Goal: Information Seeking & Learning: Find specific fact

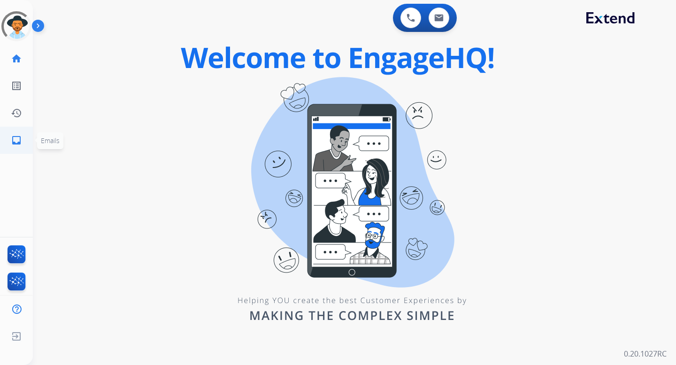
click at [3, 141] on li "inbox Emails Emails" at bounding box center [16, 140] width 26 height 26
click at [20, 143] on mat-icon "inbox" at bounding box center [16, 140] width 11 height 11
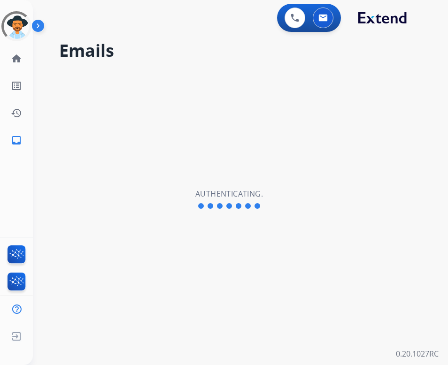
click at [311, 107] on div "Emails Authenticating." at bounding box center [229, 199] width 392 height 331
click at [12, 336] on img at bounding box center [16, 337] width 17 height 18
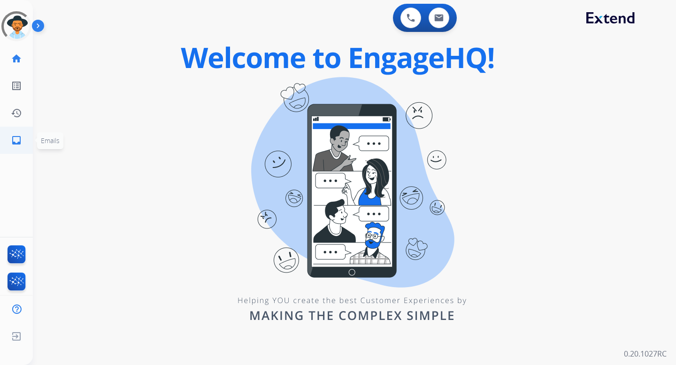
click at [19, 138] on mat-icon "inbox" at bounding box center [16, 140] width 11 height 11
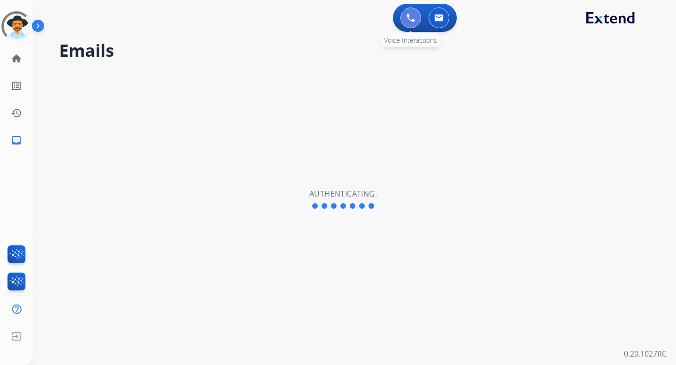
click at [414, 20] on button at bounding box center [410, 18] width 21 height 21
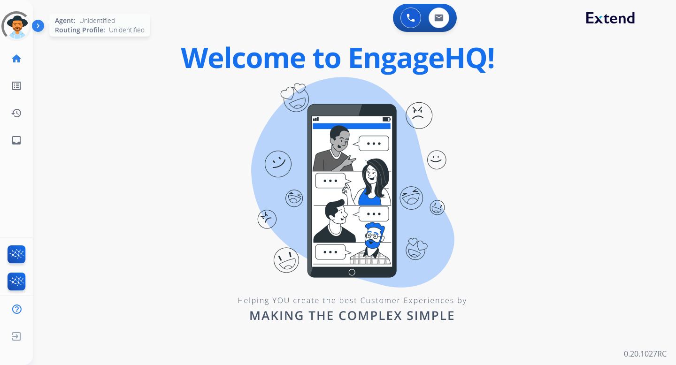
click at [13, 31] on div at bounding box center [17, 26] width 34 height 34
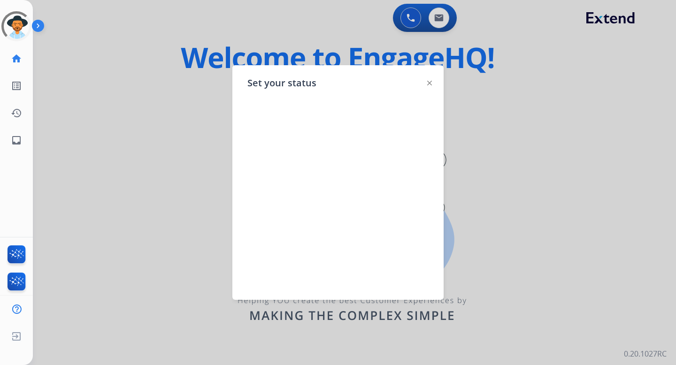
click at [105, 12] on div at bounding box center [338, 182] width 676 height 365
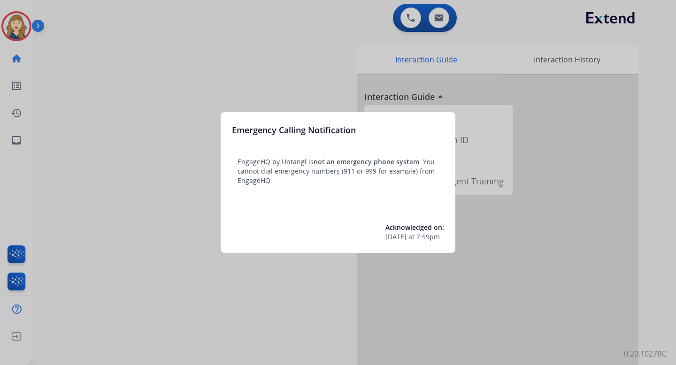
click at [197, 106] on div at bounding box center [338, 182] width 676 height 365
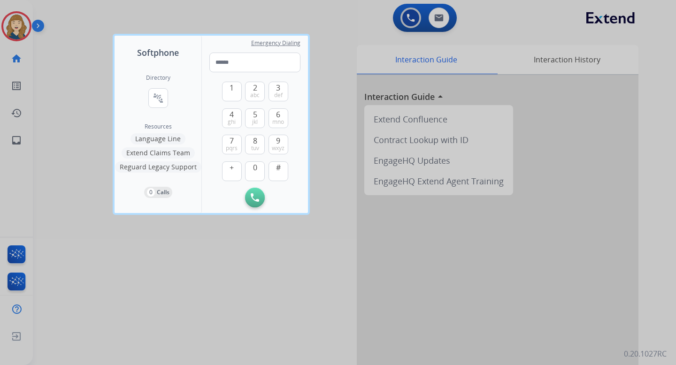
click at [82, 129] on div at bounding box center [338, 182] width 676 height 365
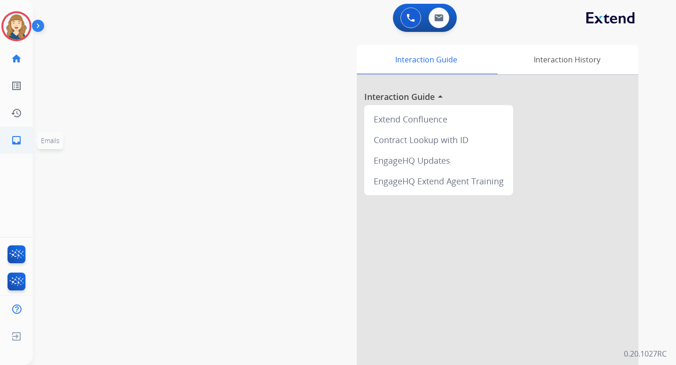
click at [23, 136] on link "inbox Emails" at bounding box center [16, 140] width 26 height 26
select select "**********"
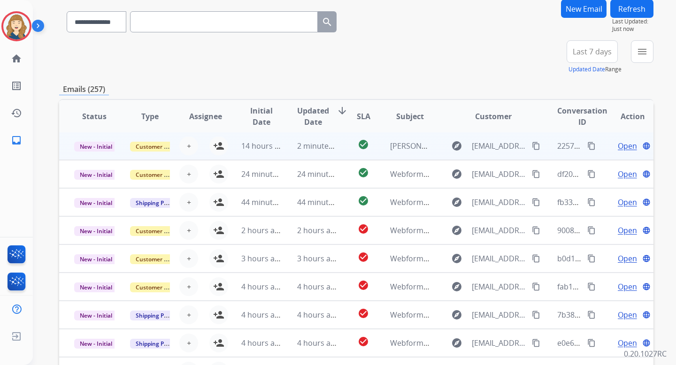
scroll to position [77, 0]
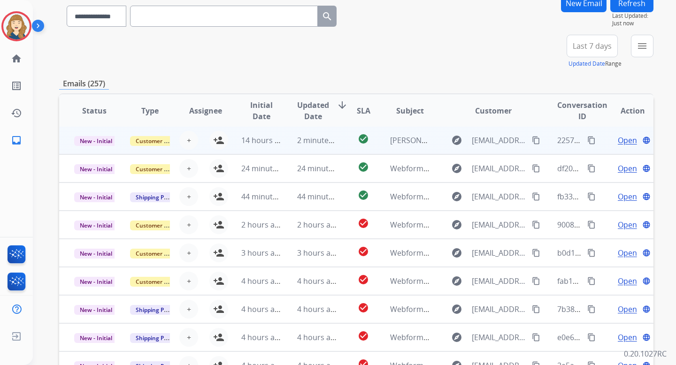
click at [587, 141] on mat-icon "content_copy" at bounding box center [591, 140] width 8 height 8
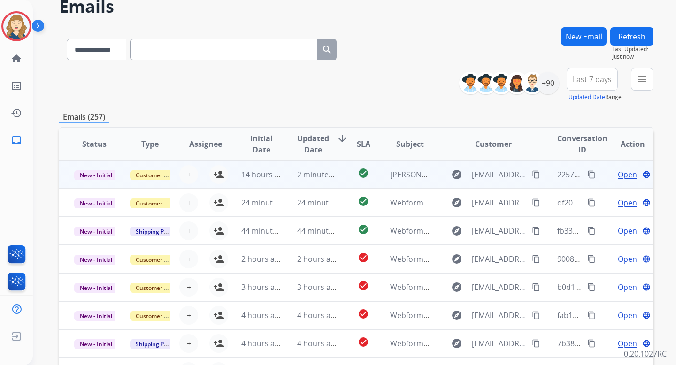
scroll to position [0, 0]
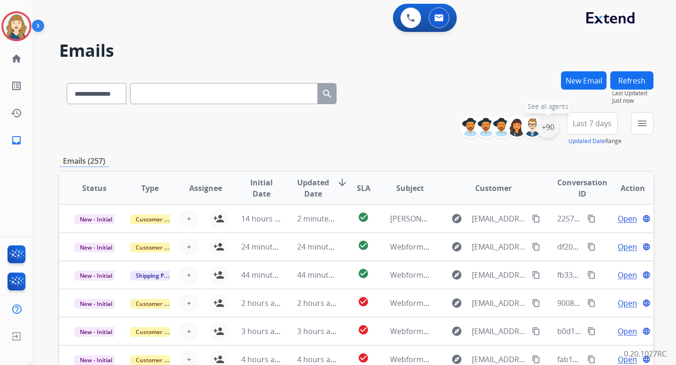
click at [545, 138] on div "+90" at bounding box center [548, 127] width 23 height 23
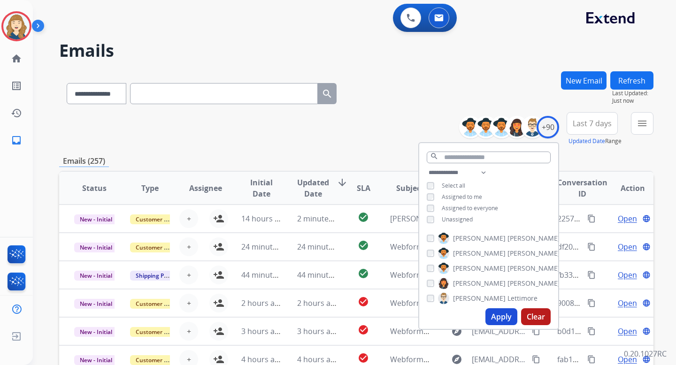
click at [468, 254] on span "Alexis_" at bounding box center [479, 253] width 53 height 9
click at [501, 315] on button "Apply" at bounding box center [501, 316] width 32 height 17
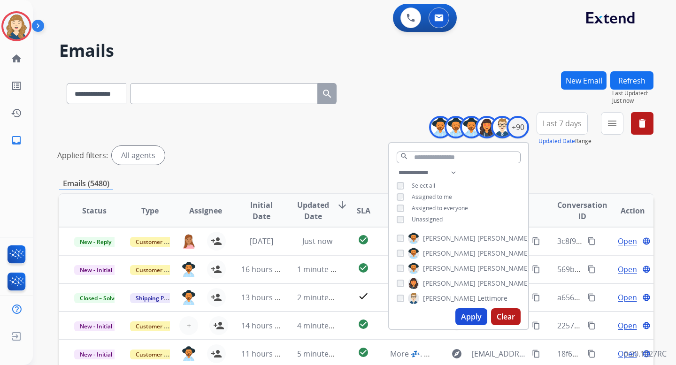
click at [332, 149] on div "Applied filters: All agents" at bounding box center [354, 155] width 594 height 19
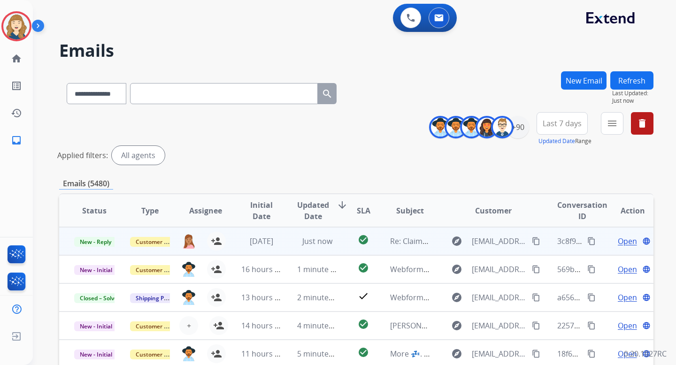
click at [587, 241] on mat-icon "content_copy" at bounding box center [591, 241] width 8 height 8
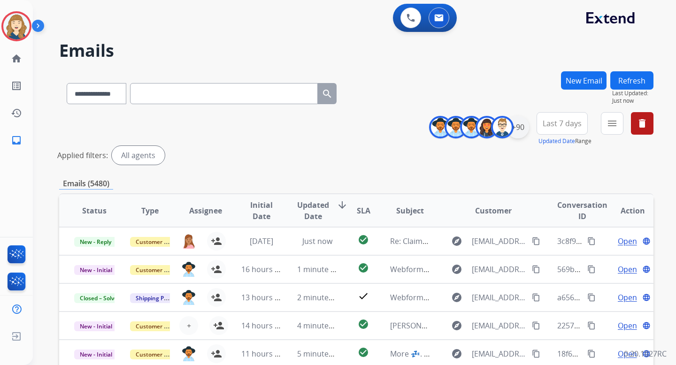
click at [522, 132] on div "+90" at bounding box center [517, 127] width 23 height 23
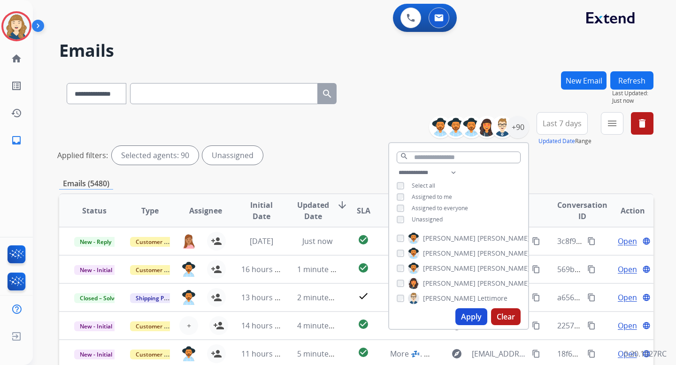
click at [464, 314] on button "Apply" at bounding box center [471, 316] width 32 height 17
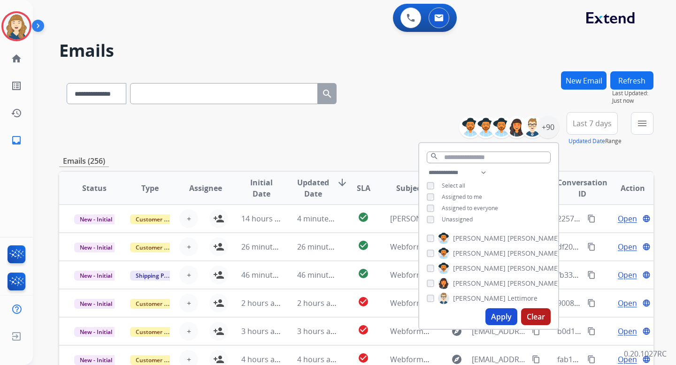
click at [600, 139] on button "Updated Date" at bounding box center [586, 142] width 37 height 8
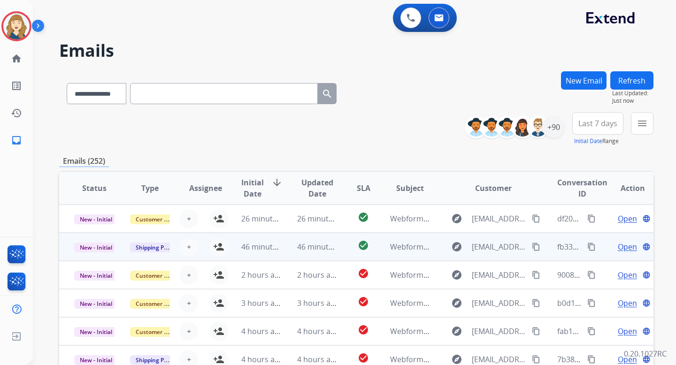
click at [587, 247] on mat-icon "content_copy" at bounding box center [591, 247] width 8 height 8
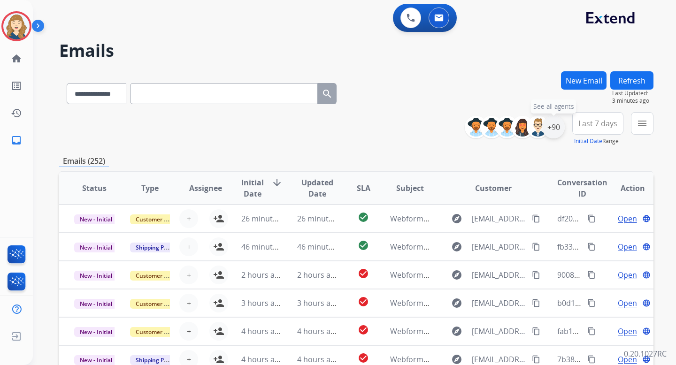
click at [559, 128] on div "+90" at bounding box center [553, 127] width 23 height 23
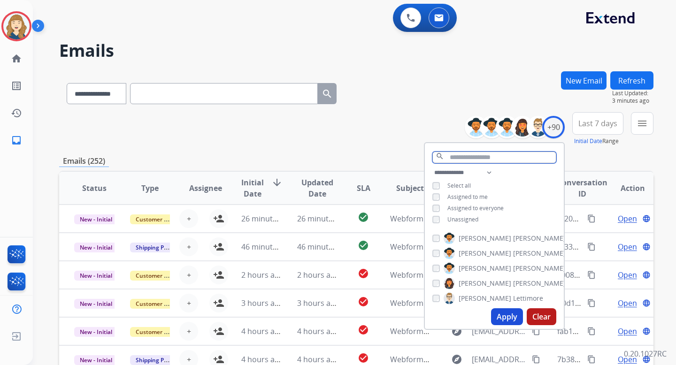
click at [486, 158] on input "text" at bounding box center [494, 158] width 124 height 12
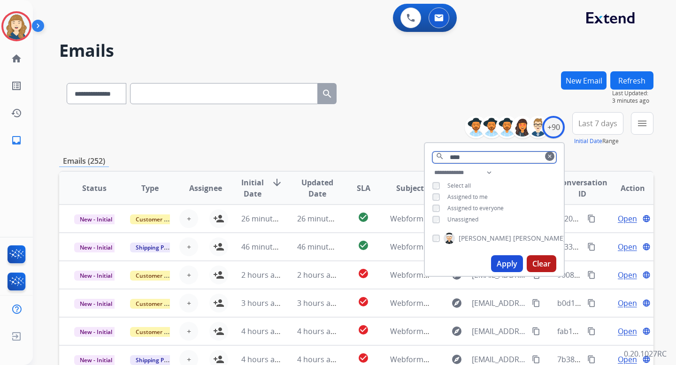
type input "****"
click at [507, 267] on button "Apply" at bounding box center [507, 263] width 32 height 17
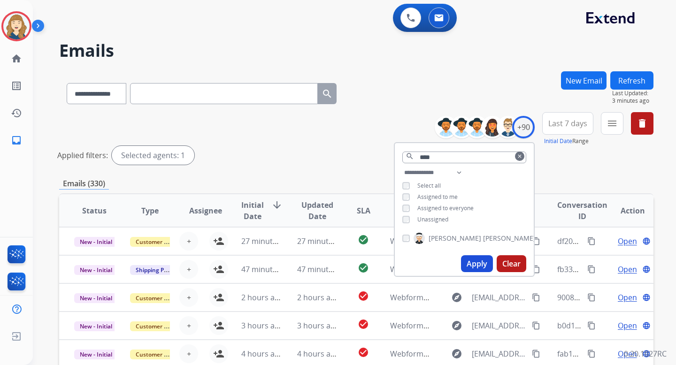
click at [483, 264] on button "Apply" at bounding box center [477, 263] width 32 height 17
click at [329, 146] on div "Applied filters: Selected agents: 1" at bounding box center [354, 155] width 594 height 19
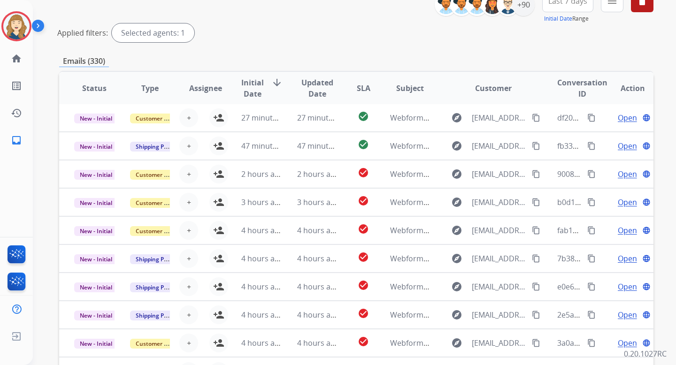
scroll to position [192, 0]
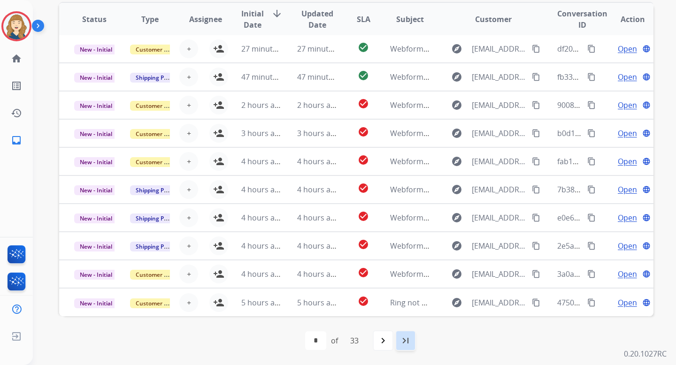
click at [409, 342] on mat-icon "last_page" at bounding box center [405, 340] width 11 height 11
select select "**"
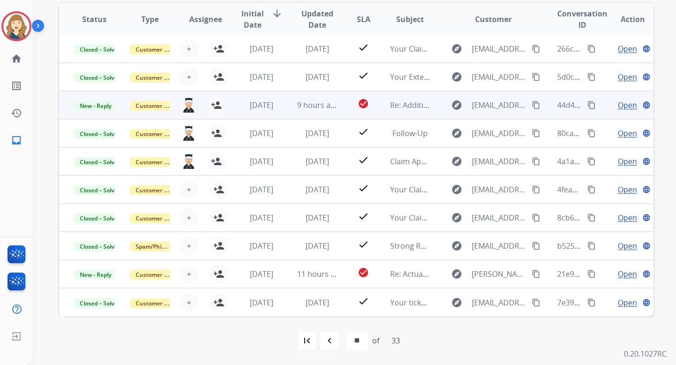
click at [587, 106] on mat-icon "content_copy" at bounding box center [591, 105] width 8 height 8
